Goal: Check status

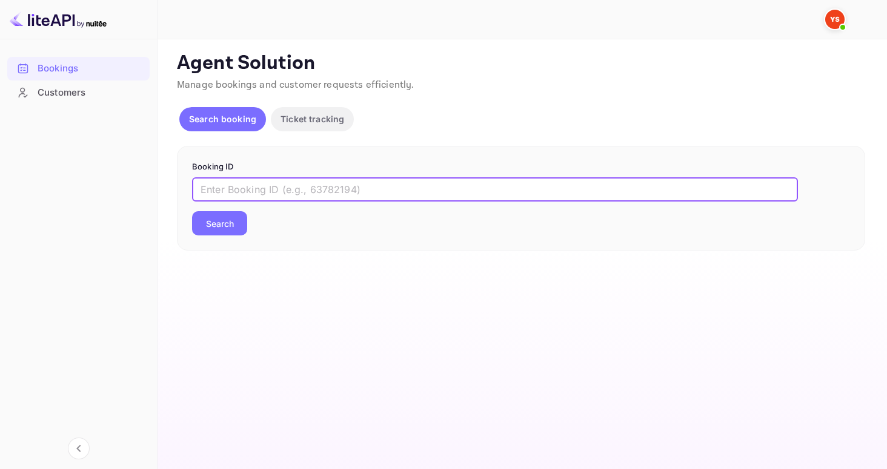
click at [297, 186] on input "text" at bounding box center [495, 189] width 606 height 24
paste input "[PHONE_NUMBER]"
type input "[PHONE_NUMBER]"
drag, startPoint x: 243, startPoint y: 235, endPoint x: 226, endPoint y: 233, distance: 16.5
click at [241, 235] on div "Search" at bounding box center [219, 223] width 55 height 24
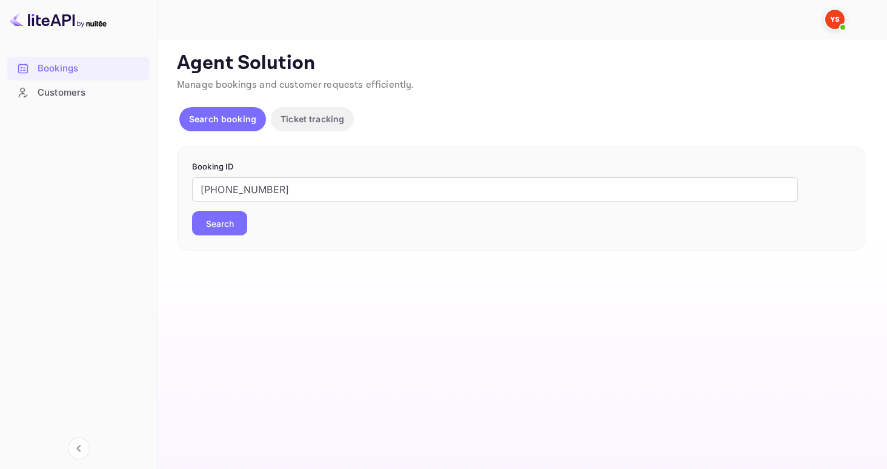
click at [218, 229] on button "Search" at bounding box center [219, 223] width 55 height 24
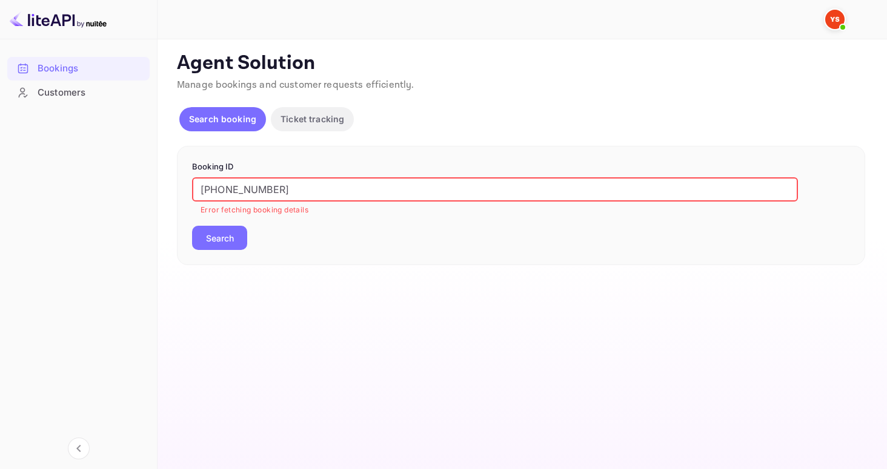
drag, startPoint x: 294, startPoint y: 193, endPoint x: 114, endPoint y: 186, distance: 180.0
click at [114, 186] on div "Bookings Customers Now you can check your travel website directly from the link…" at bounding box center [443, 234] width 887 height 469
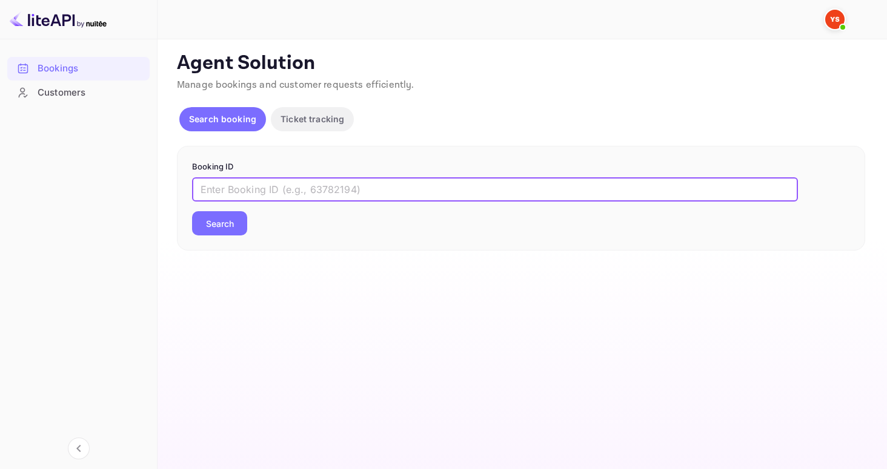
paste input "9385337"
type input "9385337"
click at [232, 228] on button "Search" at bounding box center [219, 223] width 55 height 24
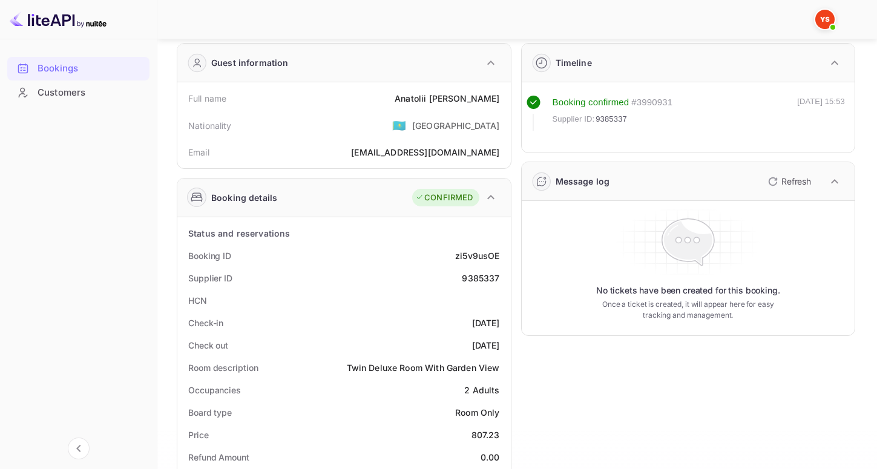
scroll to position [51, 0]
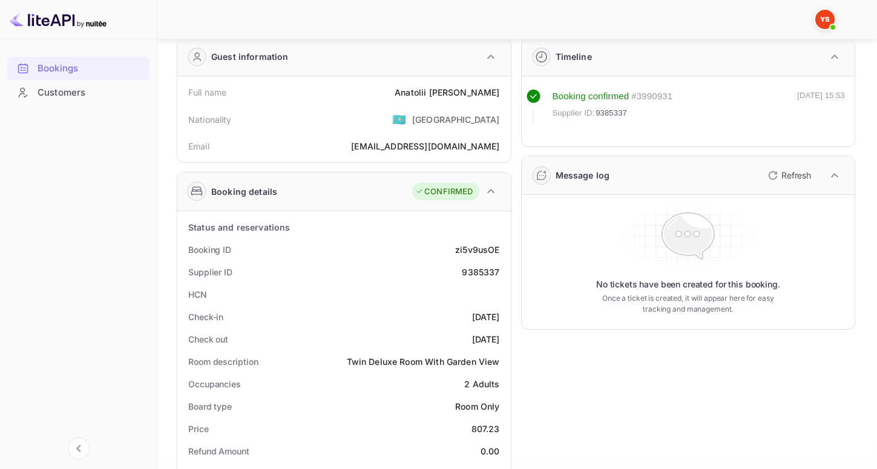
drag, startPoint x: 220, startPoint y: 294, endPoint x: 270, endPoint y: 294, distance: 50.3
click at [270, 294] on div "HCN" at bounding box center [344, 294] width 324 height 22
drag, startPoint x: 211, startPoint y: 297, endPoint x: 252, endPoint y: 293, distance: 41.3
click at [252, 293] on div "HCN" at bounding box center [344, 294] width 324 height 22
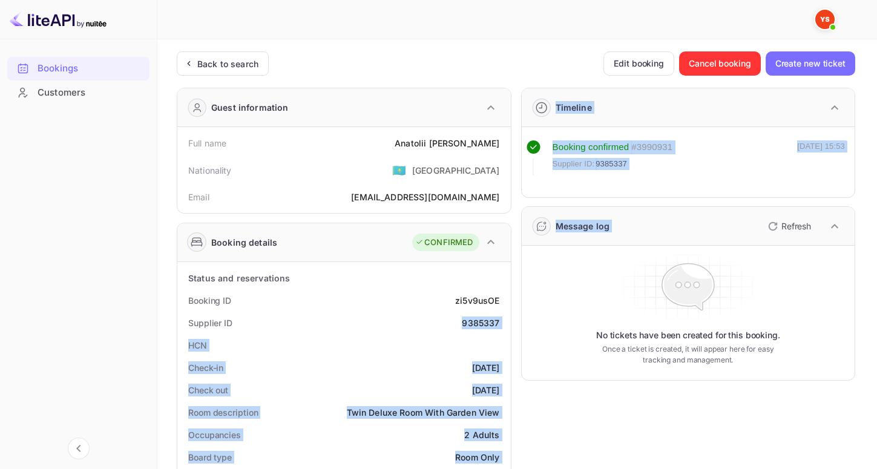
drag, startPoint x: 458, startPoint y: 320, endPoint x: 518, endPoint y: 320, distance: 60.0
click at [479, 332] on div "Supplier ID 9385337" at bounding box center [344, 323] width 324 height 22
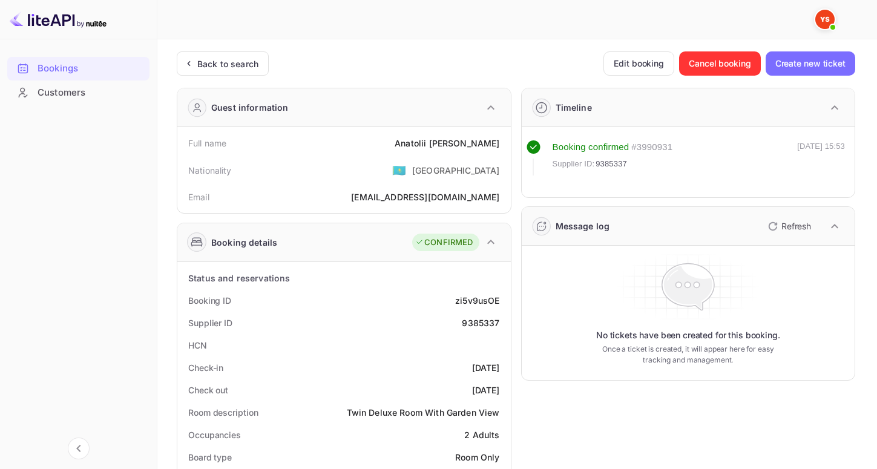
click at [449, 322] on div "Supplier ID 9385337" at bounding box center [344, 323] width 324 height 22
drag, startPoint x: 459, startPoint y: 322, endPoint x: 498, endPoint y: 321, distance: 39.4
click at [498, 321] on div "Supplier ID 9385337" at bounding box center [344, 323] width 324 height 22
copy div "9385337"
drag, startPoint x: 423, startPoint y: 140, endPoint x: 501, endPoint y: 144, distance: 78.2
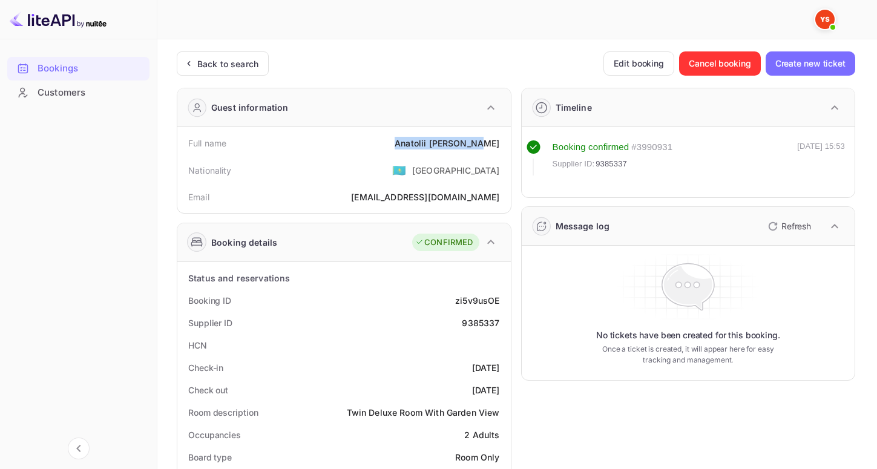
click at [501, 144] on div "Full name [PERSON_NAME]" at bounding box center [344, 143] width 324 height 22
copy div "[PERSON_NAME]"
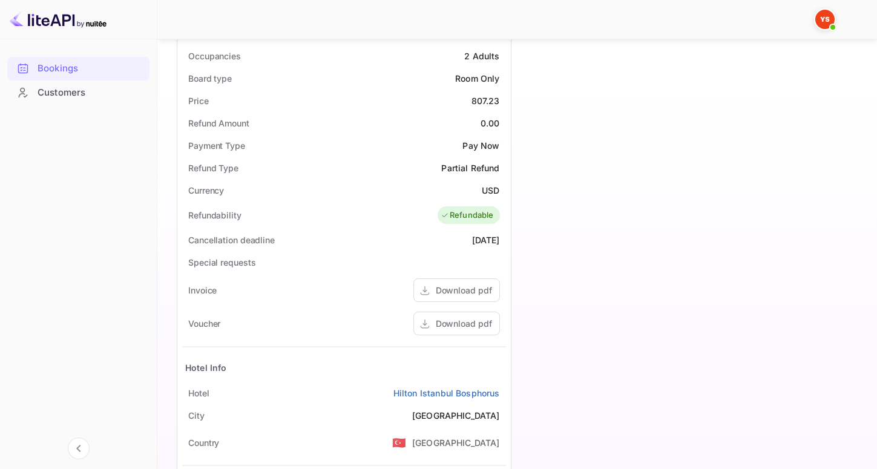
scroll to position [375, 0]
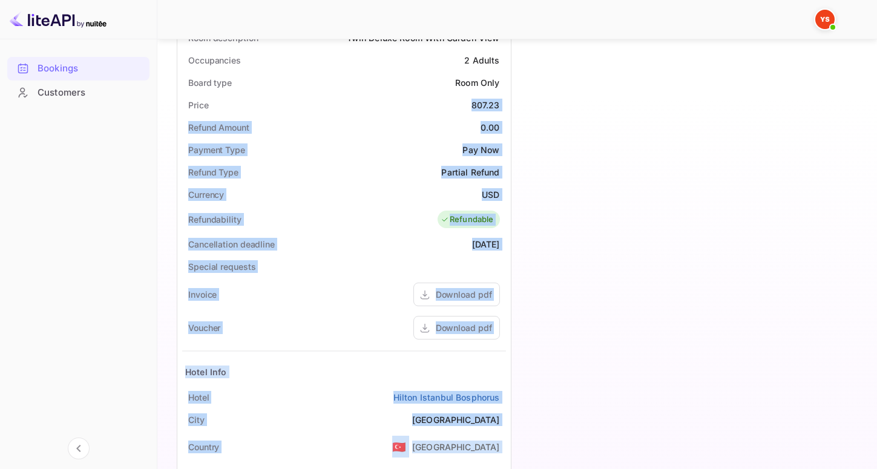
drag, startPoint x: 475, startPoint y: 102, endPoint x: 512, endPoint y: 100, distance: 37.6
click at [512, 100] on div "Guest information Full name [PERSON_NAME] Nationality 🇰🇿 [DEMOGRAPHIC_DATA] Ema…" at bounding box center [511, 144] width 689 height 883
click at [543, 103] on div "Timeline Booking confirmed # 3990931 Supplier ID: 9385337 [DATE] 15:53 Message …" at bounding box center [684, 144] width 345 height 883
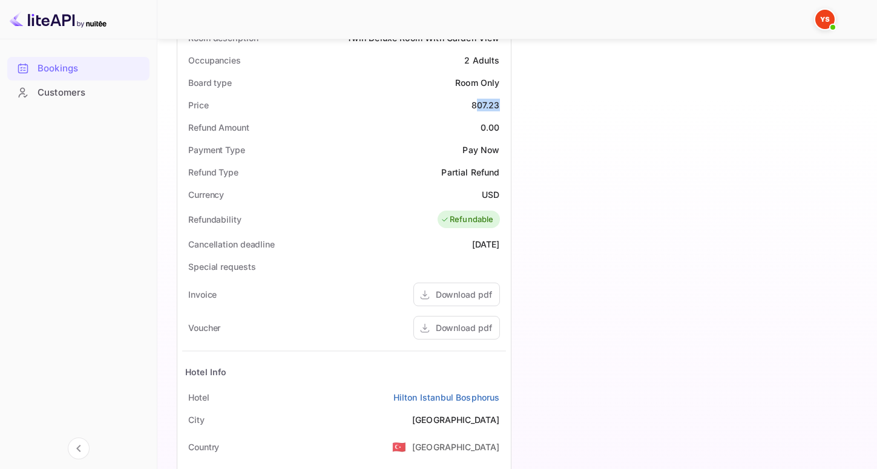
drag, startPoint x: 475, startPoint y: 101, endPoint x: 509, endPoint y: 102, distance: 34.5
click at [509, 102] on div "Status and reservations Booking ID zi5v9usOE Supplier ID 9385337 HCN Check-in […" at bounding box center [344, 232] width 334 height 690
drag, startPoint x: 466, startPoint y: 102, endPoint x: 510, endPoint y: 104, distance: 44.2
click at [510, 104] on div "Status and reservations Booking ID zi5v9usOE Supplier ID 9385337 HCN Check-in […" at bounding box center [344, 232] width 334 height 690
copy div "807.23"
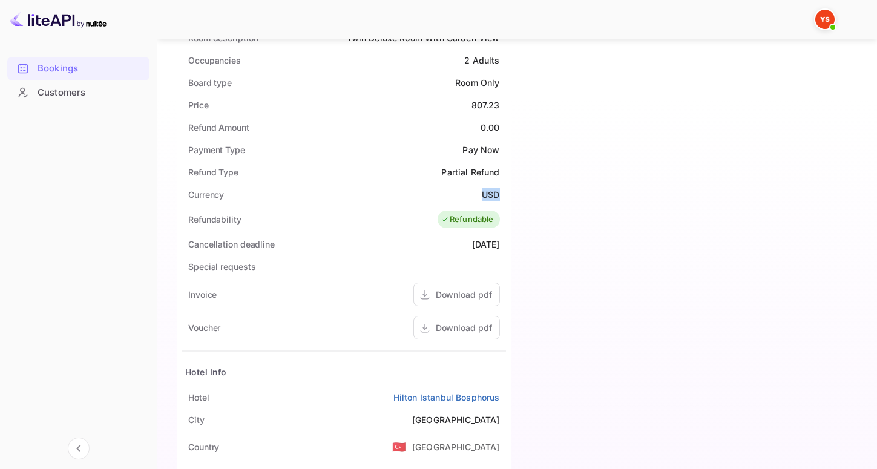
drag, startPoint x: 480, startPoint y: 191, endPoint x: 507, endPoint y: 191, distance: 27.3
click at [507, 191] on div "Status and reservations Booking ID zi5v9usOE Supplier ID 9385337 HCN Check-in […" at bounding box center [344, 232] width 334 height 690
copy div "USD"
click at [423, 104] on div "Price 807.23" at bounding box center [344, 105] width 324 height 22
